Goal: Information Seeking & Learning: Learn about a topic

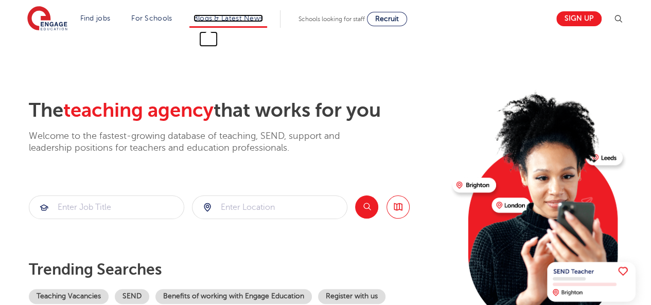
click at [213, 17] on link "Blogs & Latest News" at bounding box center [228, 18] width 70 height 8
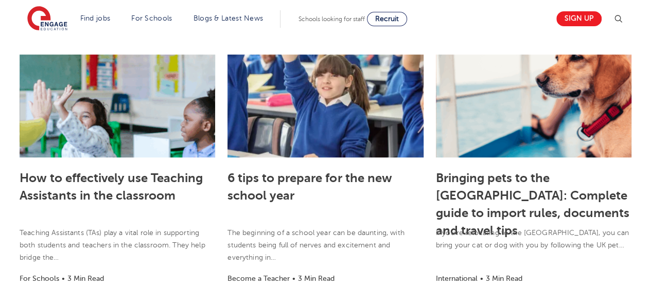
scroll to position [257, 0]
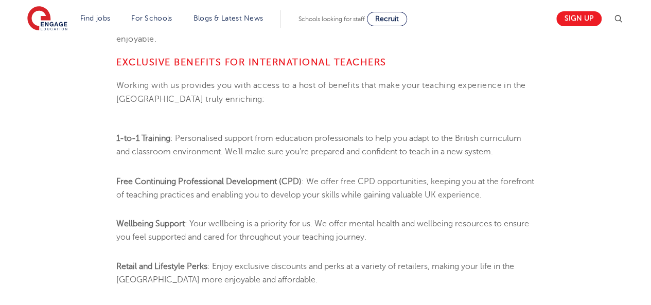
scroll to position [823, 0]
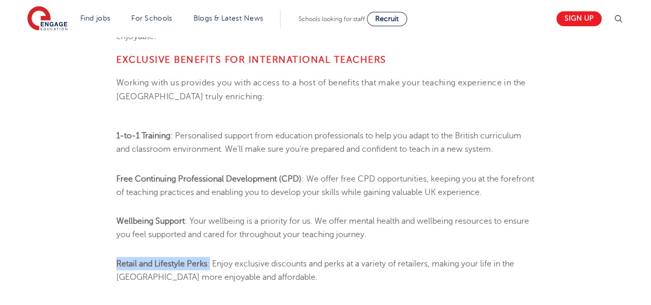
drag, startPoint x: 210, startPoint y: 230, endPoint x: 116, endPoint y: 233, distance: 94.1
click at [116, 257] on li "Retail and Lifestyle Perks : Enjoy exclusive discounts and perks at a variety o…" at bounding box center [325, 270] width 418 height 27
copy li "Retail and Lifestyle Perks :"
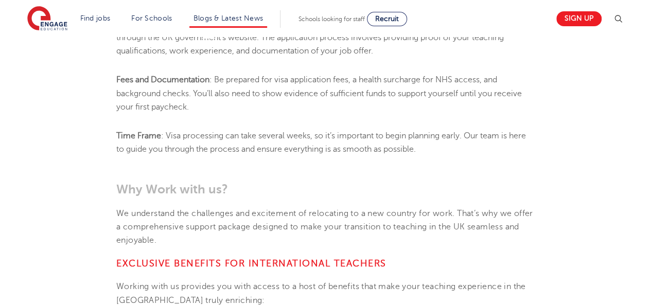
scroll to position [617, 0]
